Goal: Task Accomplishment & Management: Complete application form

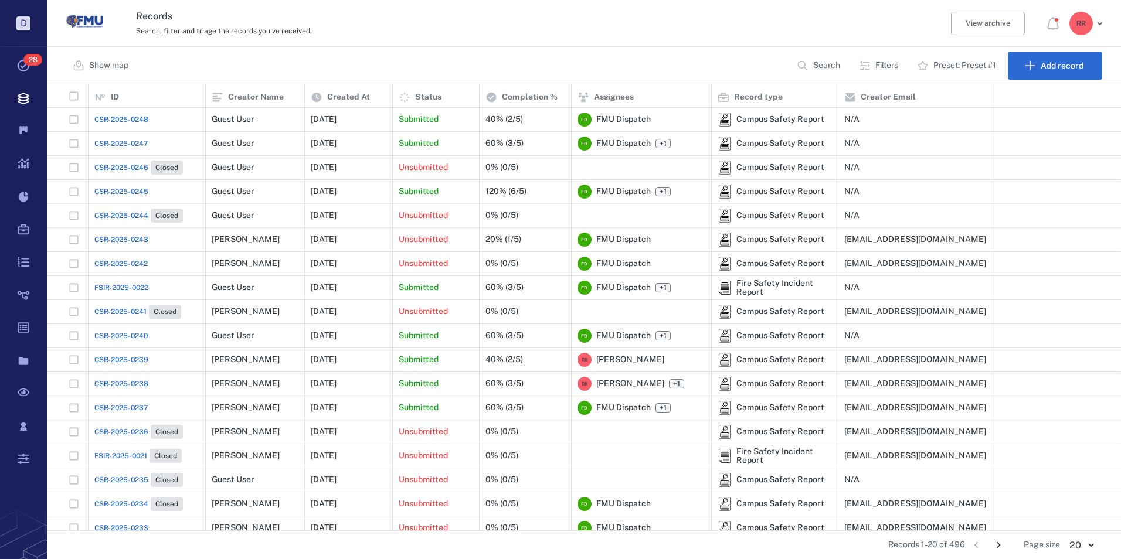
click at [128, 115] on span "CSR-2025-0248" at bounding box center [121, 119] width 54 height 11
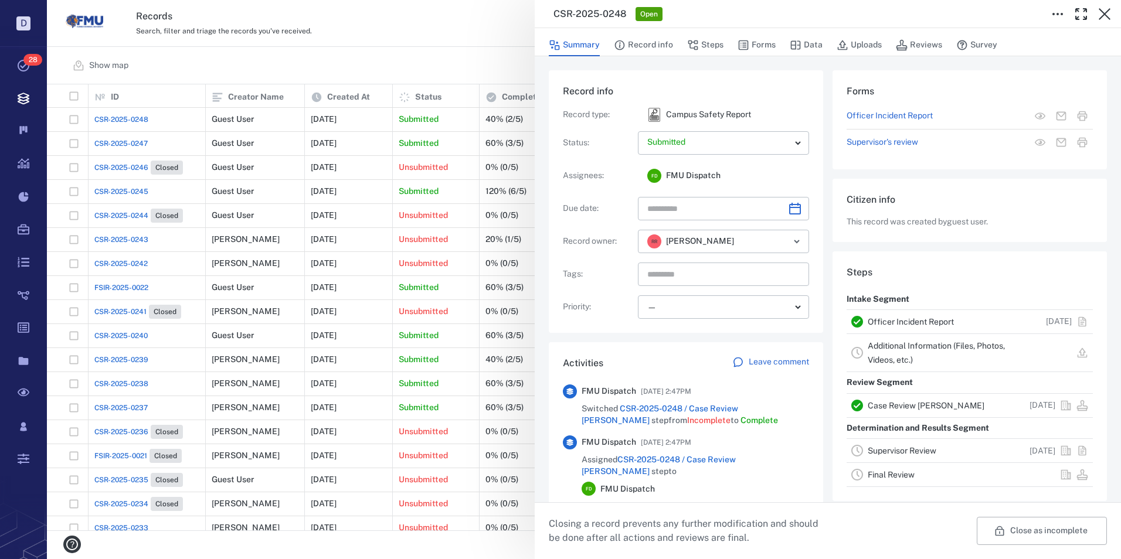
click at [912, 321] on link "Officer Incident Report" at bounding box center [910, 321] width 86 height 9
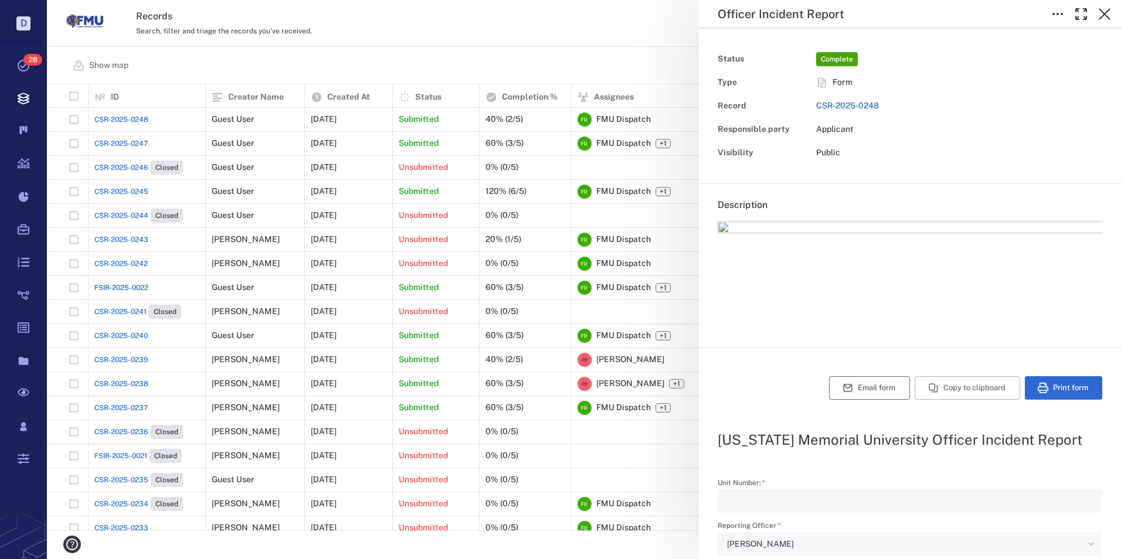
click at [857, 388] on button "Email form" at bounding box center [869, 387] width 81 height 23
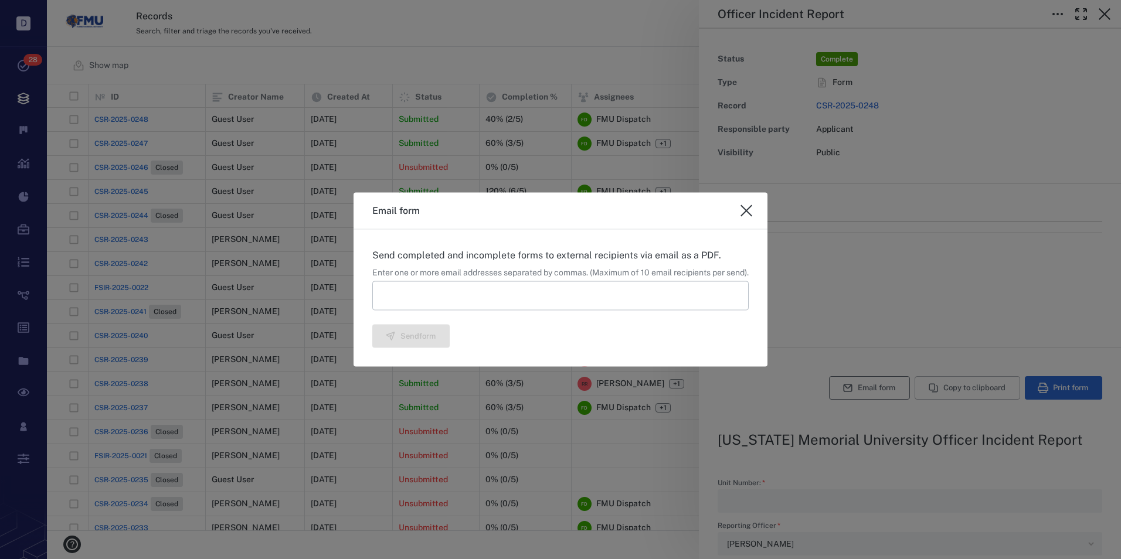
type textarea "*"
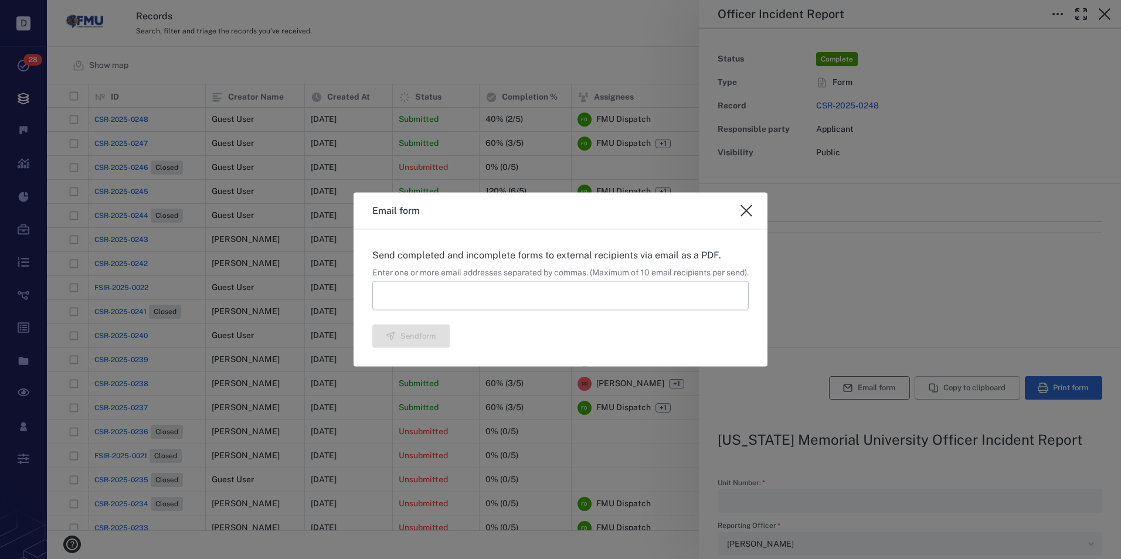
type textarea "*"
click at [448, 295] on input at bounding box center [560, 295] width 376 height 29
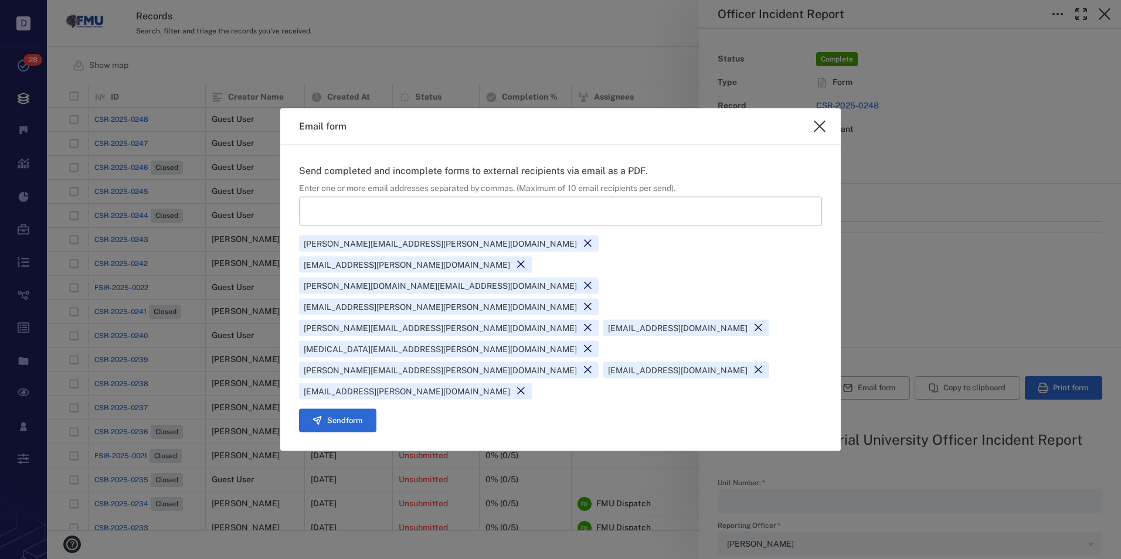
click at [582, 312] on icon at bounding box center [587, 306] width 11 height 11
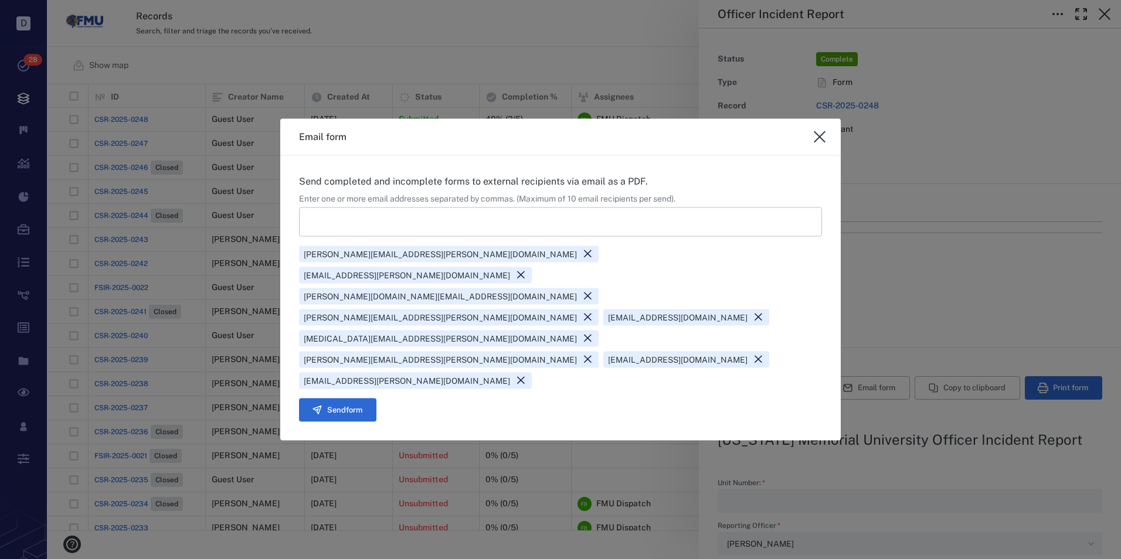
click at [764, 354] on icon at bounding box center [757, 359] width 11 height 11
click at [800, 315] on div "[PERSON_NAME][EMAIL_ADDRESS][PERSON_NAME][DOMAIN_NAME] [DOMAIN_NAME][EMAIL_ADDR…" at bounding box center [560, 315] width 523 height 148
click at [343, 398] on button "Send form" at bounding box center [337, 409] width 77 height 23
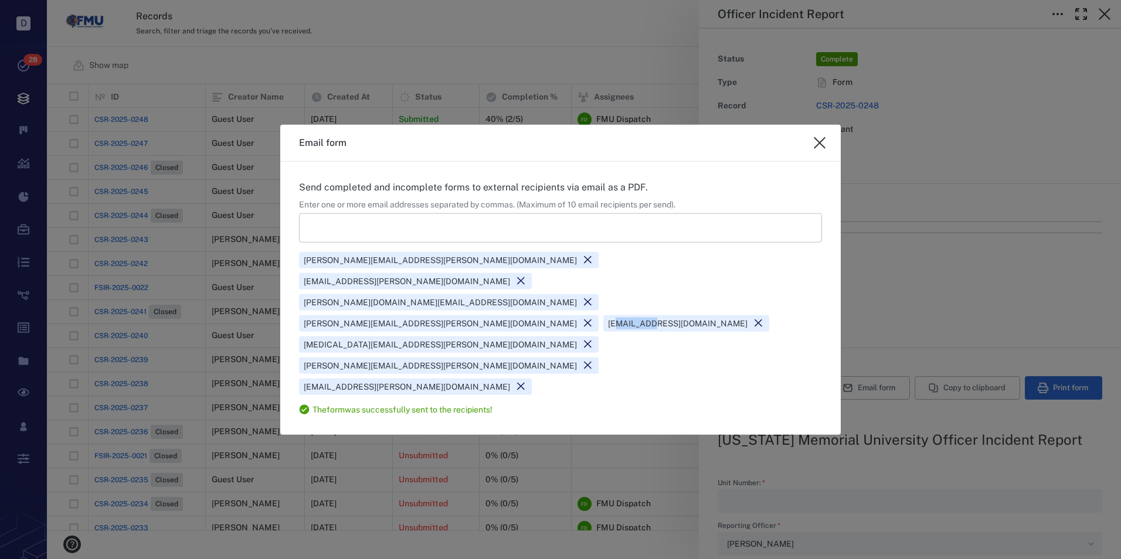
click at [819, 149] on icon "close" at bounding box center [819, 143] width 12 height 12
type textarea "*"
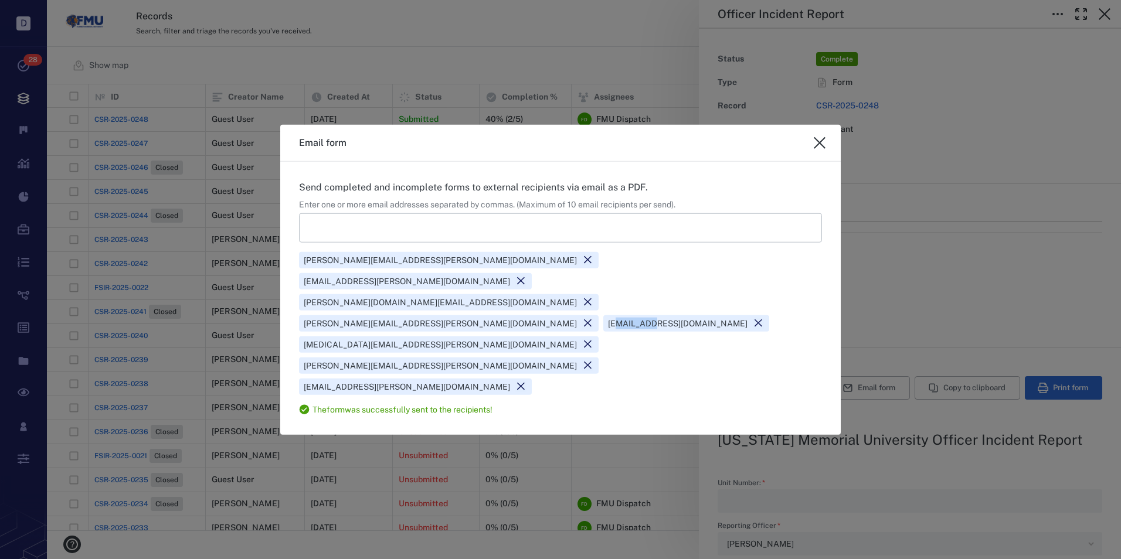
type textarea "*"
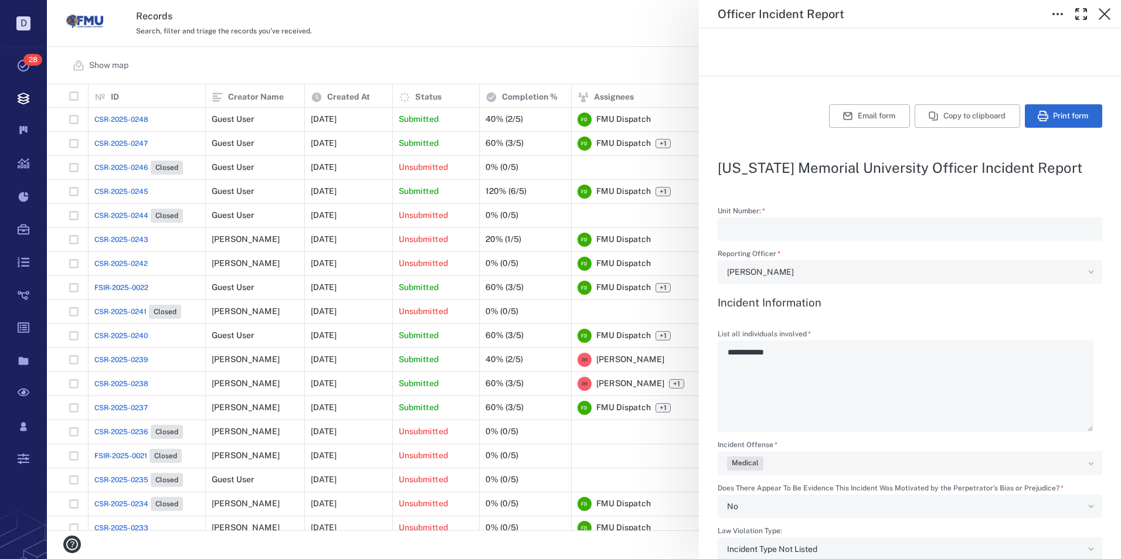
scroll to position [293, 0]
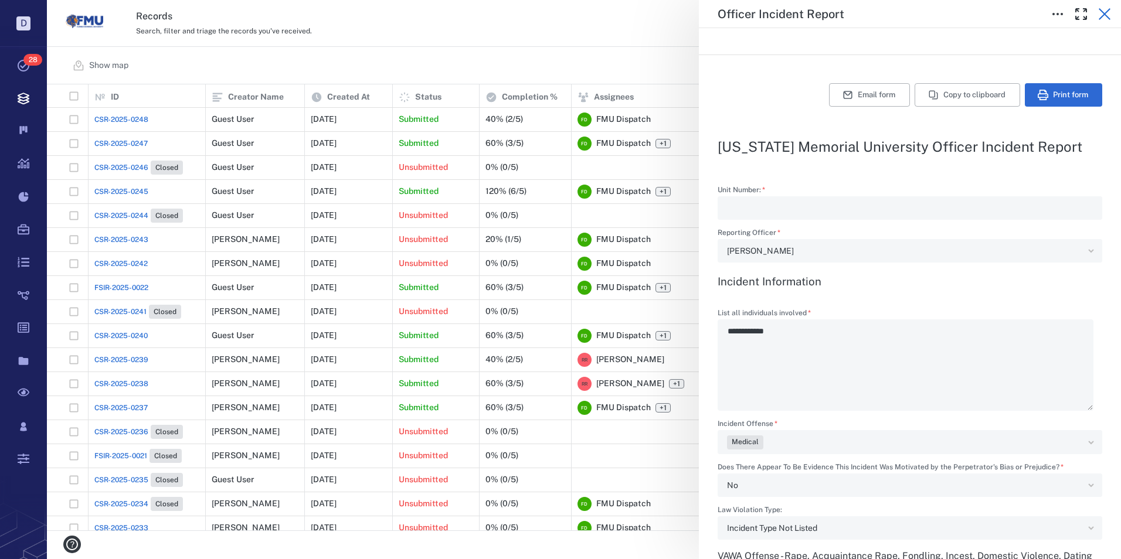
click at [1108, 17] on icon "button" at bounding box center [1104, 14] width 14 height 14
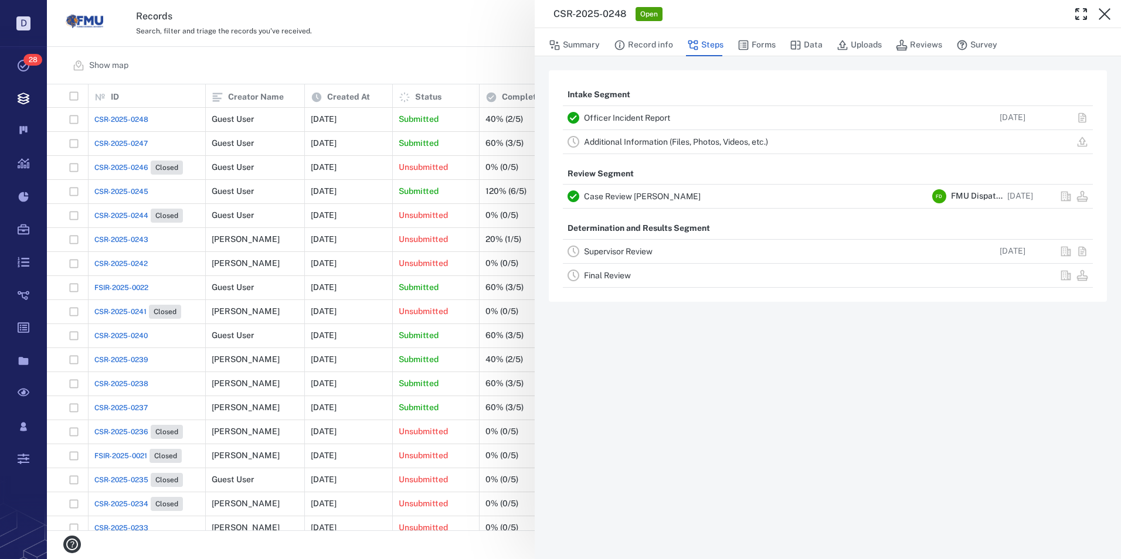
click at [605, 251] on link "Supervisor Review" at bounding box center [618, 251] width 69 height 9
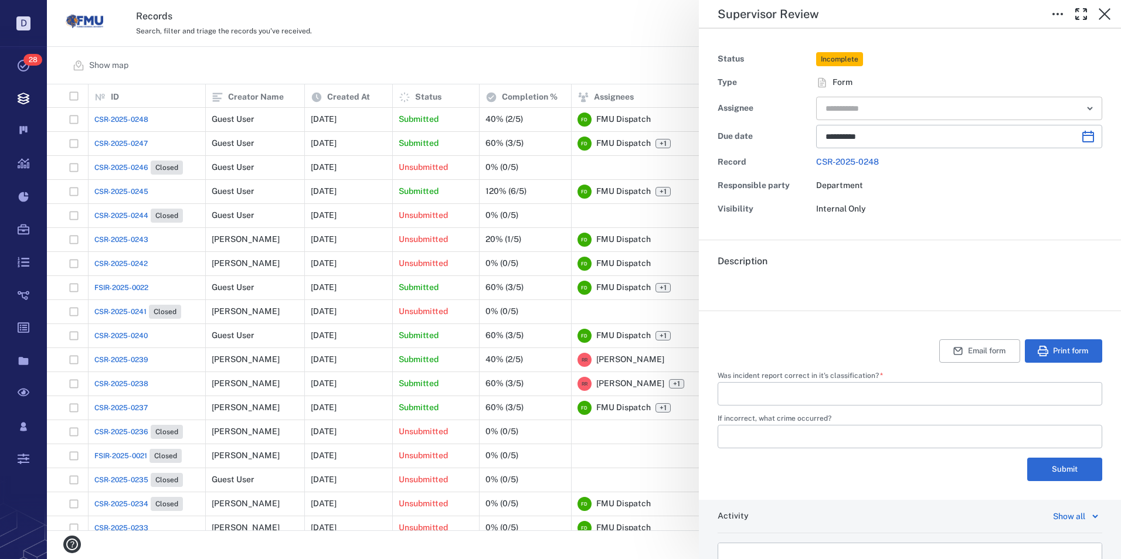
click at [867, 109] on input "text" at bounding box center [945, 108] width 243 height 16
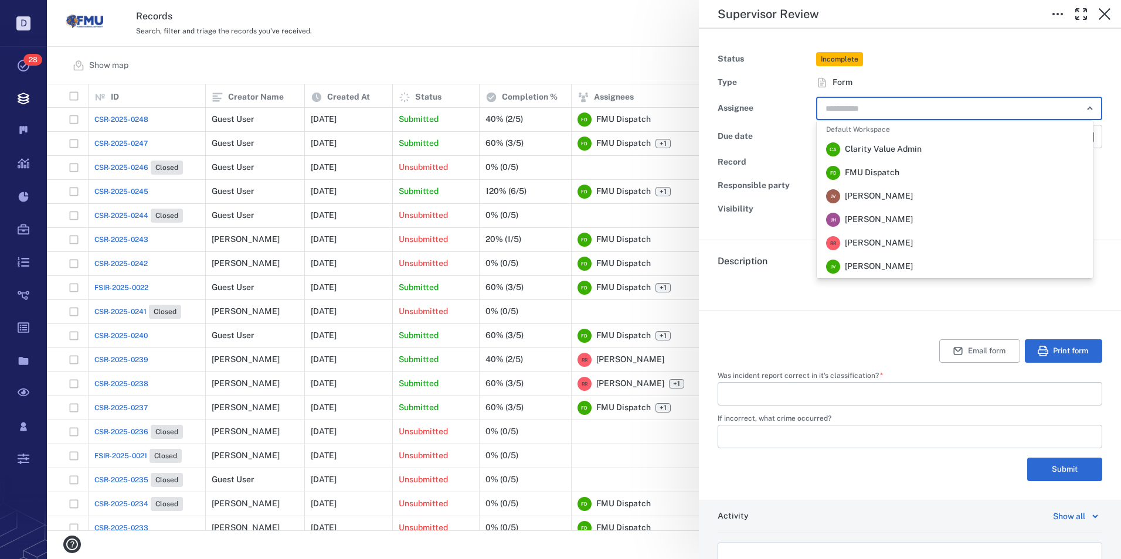
click at [874, 241] on span "[PERSON_NAME]" at bounding box center [879, 243] width 68 height 12
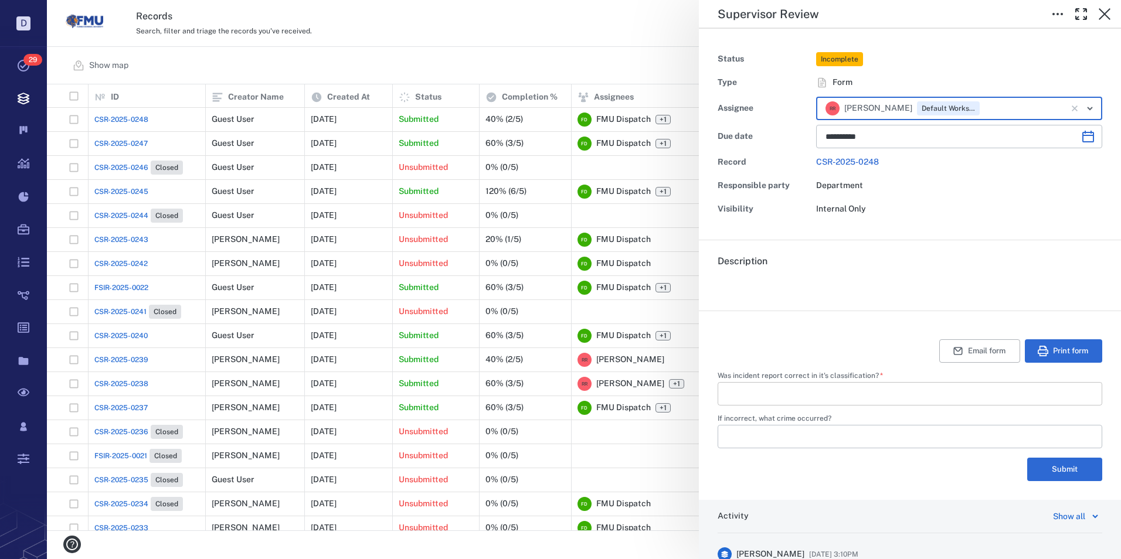
click at [810, 399] on input "Was incident report correct in it's classification?   *" at bounding box center [910, 393] width 366 height 23
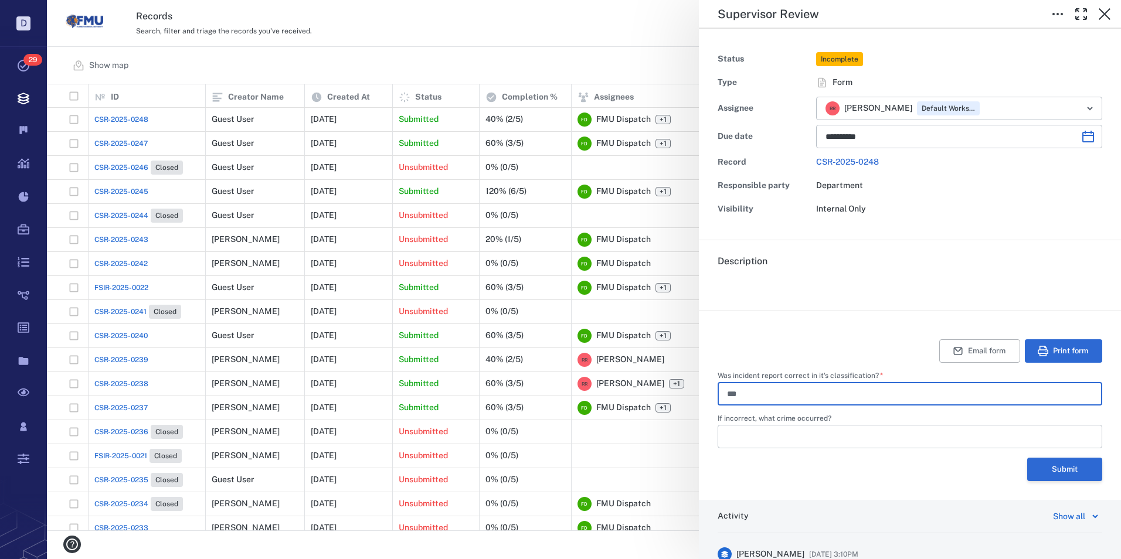
type input "***"
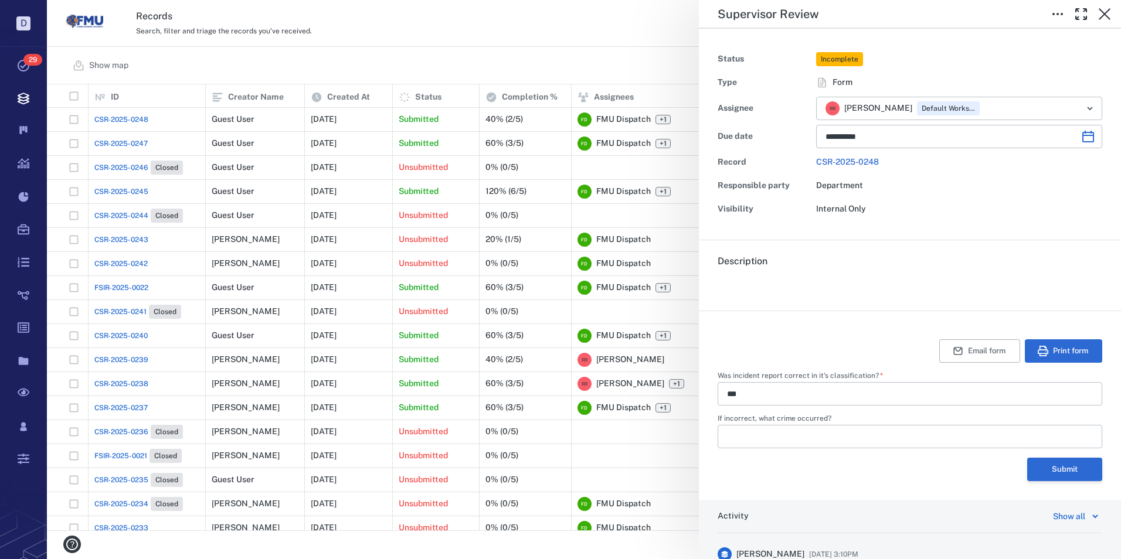
click at [1061, 465] on button "Submit" at bounding box center [1064, 469] width 75 height 23
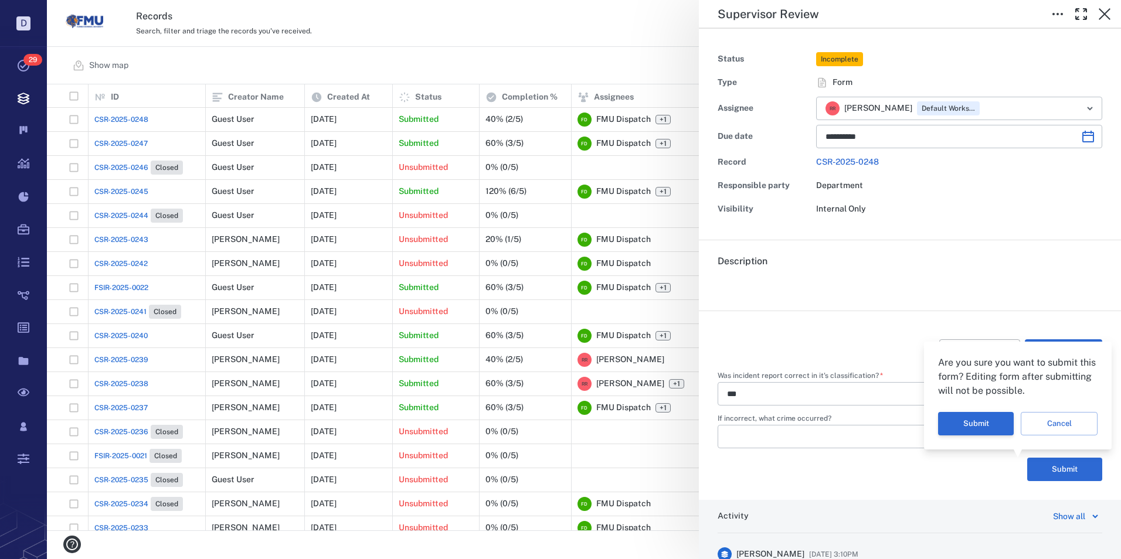
click at [975, 423] on button "Submit" at bounding box center [976, 423] width 76 height 23
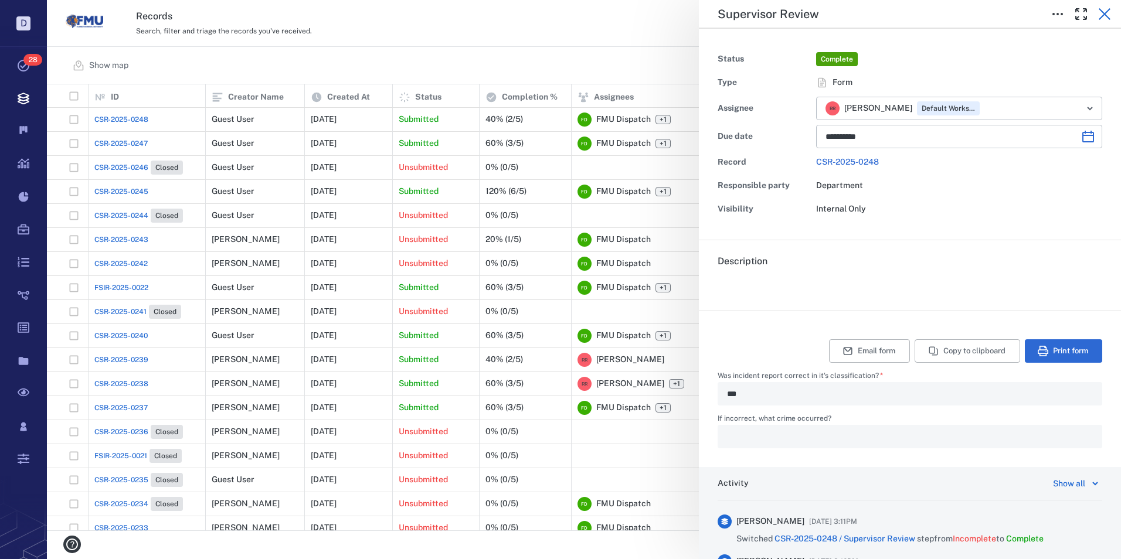
click at [1105, 16] on icon "button" at bounding box center [1104, 14] width 14 height 14
